Goal: Task Accomplishment & Management: Complete application form

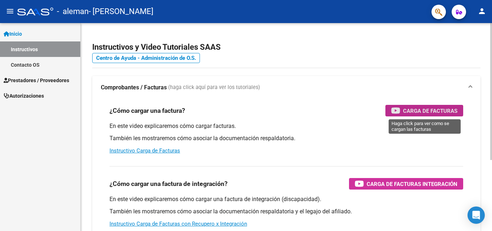
click at [416, 108] on span "Carga de Facturas" at bounding box center [430, 110] width 54 height 9
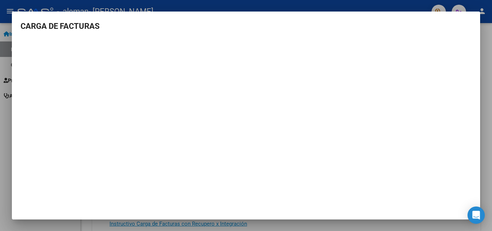
click at [486, 76] on div at bounding box center [246, 115] width 492 height 231
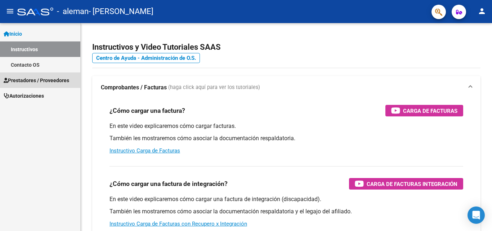
click at [60, 76] on span "Prestadores / Proveedores" at bounding box center [37, 80] width 66 height 8
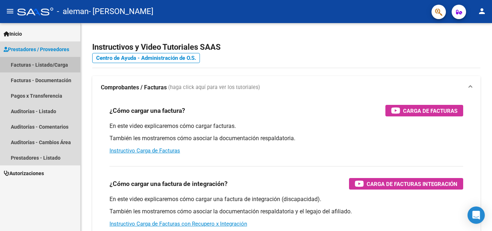
click at [57, 67] on link "Facturas - Listado/Carga" at bounding box center [40, 64] width 80 height 15
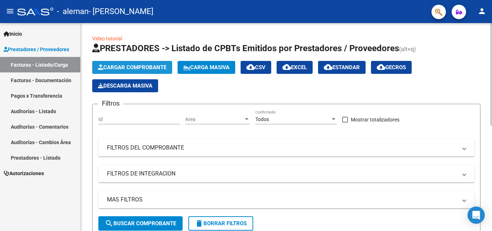
click at [134, 63] on button "Cargar Comprobante" at bounding box center [132, 67] width 80 height 13
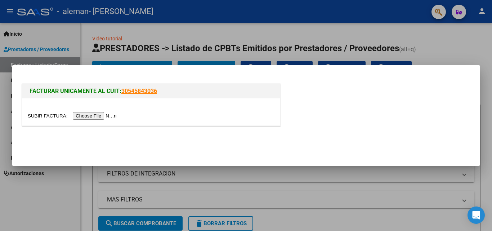
click at [111, 116] on input "file" at bounding box center [73, 116] width 91 height 8
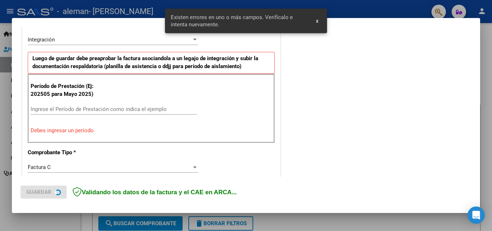
scroll to position [176, 0]
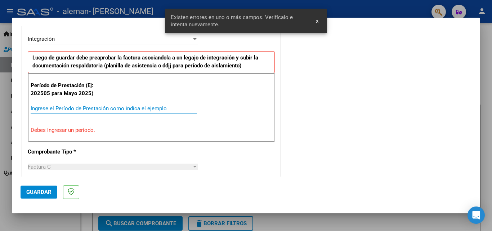
click at [79, 108] on input "Ingrese el Período de Prestación como indica el ejemplo" at bounding box center [114, 108] width 166 height 6
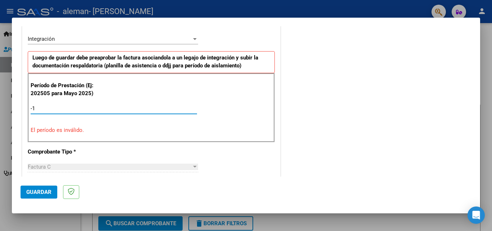
type input "-2"
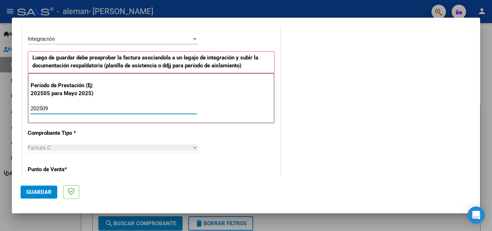
type input "202509"
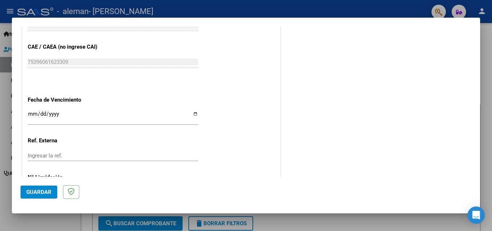
scroll to position [477, 0]
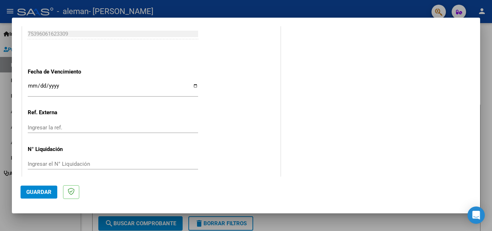
click at [29, 86] on input "Ingresar la fecha" at bounding box center [113, 89] width 170 height 12
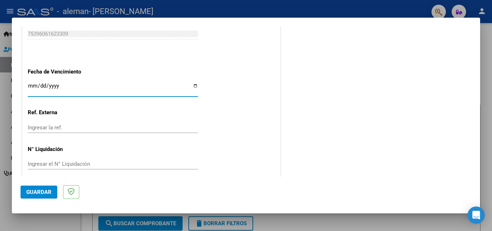
click at [45, 86] on input "Ingresar la fecha" at bounding box center [113, 89] width 170 height 12
click at [41, 86] on input "Ingresar la fecha" at bounding box center [113, 89] width 170 height 12
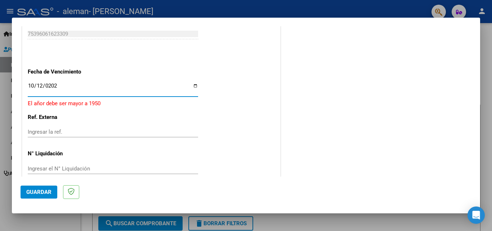
type input "[DATE]"
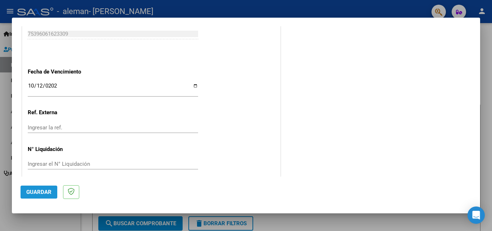
click at [42, 192] on span "Guardar" at bounding box center [38, 192] width 25 height 6
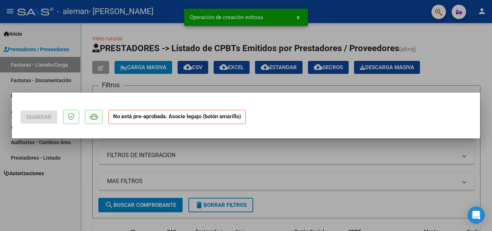
scroll to position [0, 0]
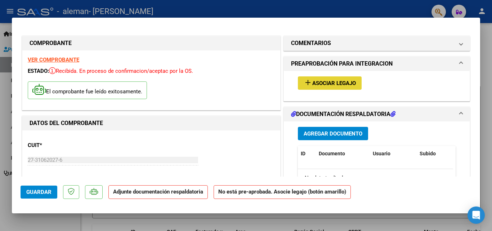
click at [343, 83] on span "Asociar Legajo" at bounding box center [334, 83] width 44 height 6
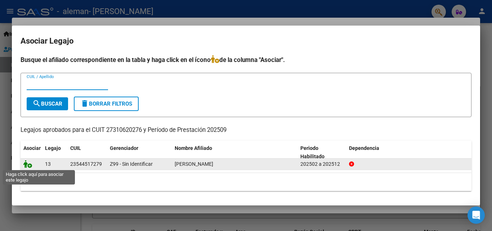
click at [26, 167] on icon at bounding box center [27, 164] width 9 height 8
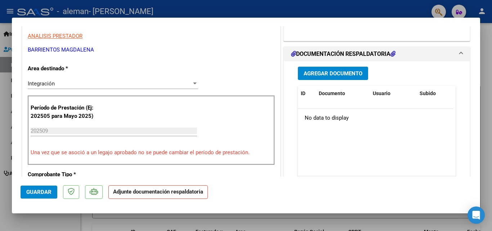
scroll to position [144, 0]
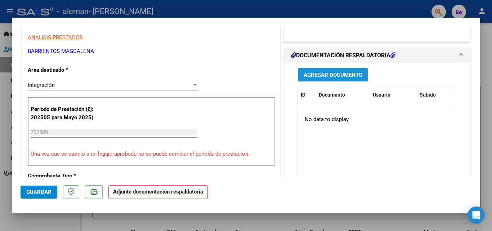
click at [350, 70] on button "Agregar Documento" at bounding box center [333, 74] width 70 height 13
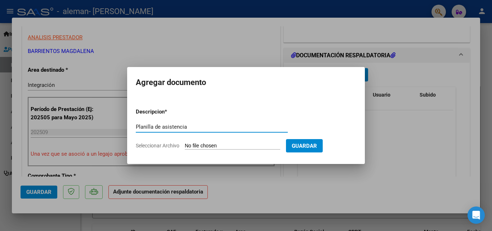
type input "Planilla de asistencia"
click at [242, 145] on input "Seleccionar Archivo" at bounding box center [232, 146] width 95 height 7
type input "C:\fakepath\PDF Scanner [DATE] 9.42.27.pdf"
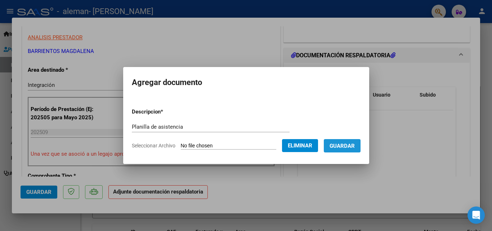
click at [355, 147] on span "Guardar" at bounding box center [341, 146] width 25 height 6
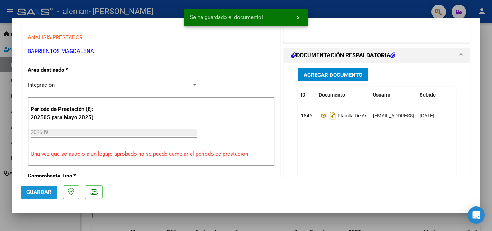
click at [41, 192] on span "Guardar" at bounding box center [38, 192] width 25 height 6
click at [486, 49] on div at bounding box center [246, 115] width 492 height 231
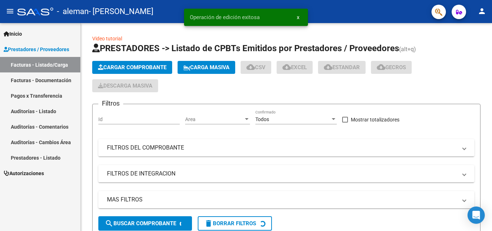
click at [307, 100] on div "Video tutorial PRESTADORES -> Listado de CPBTs Emitidos por Prestadores / Prove…" at bounding box center [287, 231] width 413 height 417
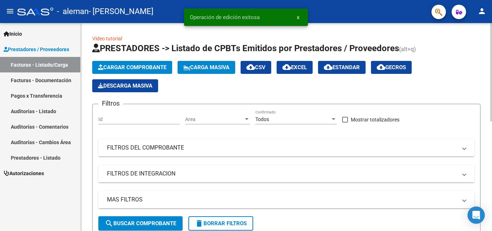
scroll to position [103, 0]
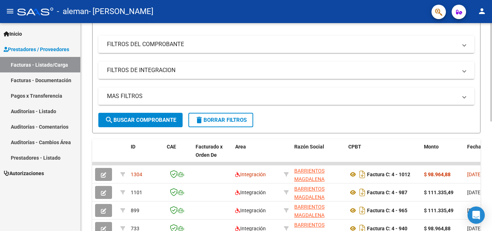
drag, startPoint x: 490, startPoint y: 121, endPoint x: 492, endPoint y: 142, distance: 20.6
click at [486, 142] on div "Video tutorial PRESTADORES -> Listado de CPBTs Emitidos por Prestadores / Prove…" at bounding box center [287, 136] width 413 height 433
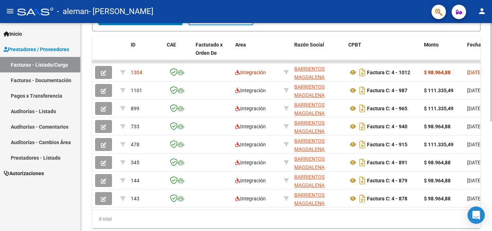
click at [486, 180] on div at bounding box center [491, 172] width 2 height 98
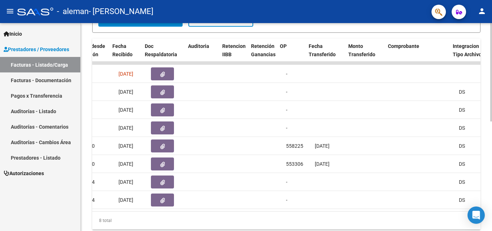
scroll to position [0, 419]
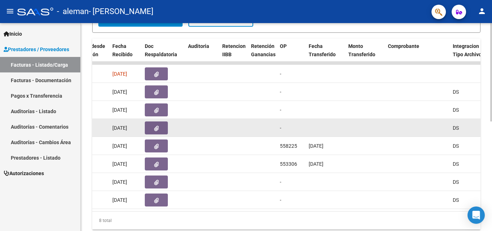
click at [404, 134] on datatable-body-cell at bounding box center [417, 128] width 65 height 18
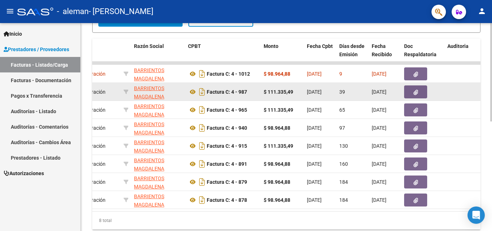
scroll to position [0, 0]
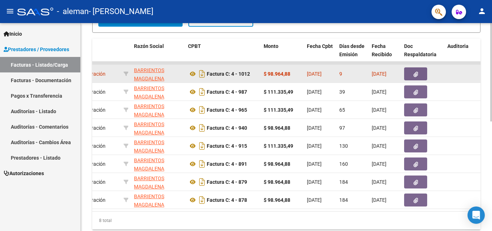
drag, startPoint x: 307, startPoint y: 94, endPoint x: 420, endPoint y: 73, distance: 115.0
click at [320, 73] on datatable-scroller "1304 Integración [PERSON_NAME] 27310620276 Factura C: 4 - 1012 $ 98.964,88 [DAT…" at bounding box center [126, 135] width 388 height 147
click at [412, 72] on button "button" at bounding box center [415, 73] width 23 height 13
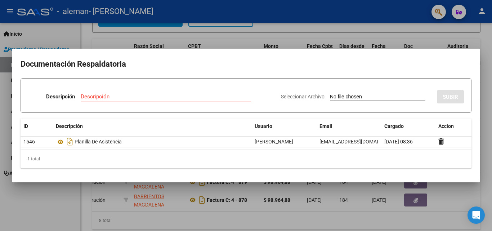
click at [365, 22] on div at bounding box center [246, 115] width 492 height 231
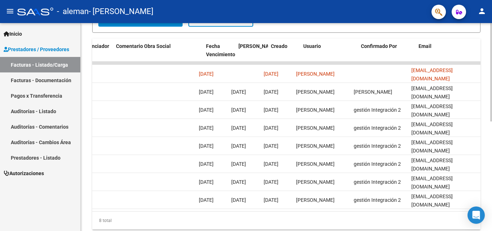
scroll to position [0, 0]
